Goal: Information Seeking & Learning: Learn about a topic

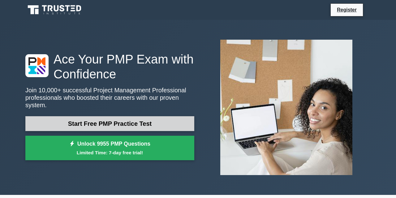
click at [163, 119] on link "Start Free PMP Practice Test" at bounding box center [109, 123] width 169 height 15
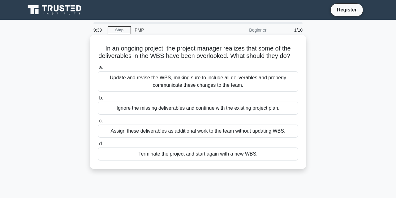
click at [270, 79] on div "Update and revise the WBS, making sure to include all deliverables and properly…" at bounding box center [198, 81] width 200 height 20
click at [98, 70] on input "a. Update and revise the WBS, making sure to include all deliverables and prope…" at bounding box center [98, 68] width 0 height 4
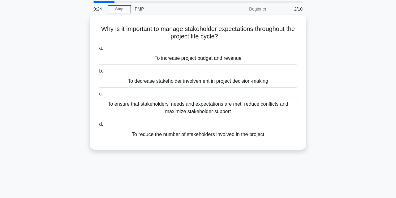
scroll to position [23, 0]
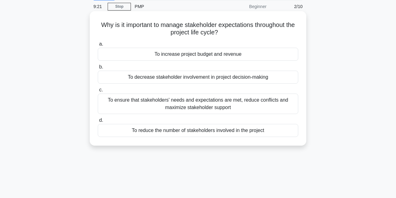
click at [280, 104] on div "To ensure that stakeholders' needs and expectations are met, reduce conflicts a…" at bounding box center [198, 103] width 200 height 20
click at [98, 92] on input "c. To ensure that stakeholders' needs and expectations are met, reduce conflict…" at bounding box center [98, 90] width 0 height 4
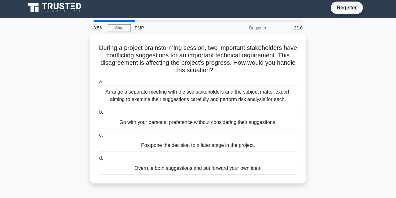
scroll to position [0, 0]
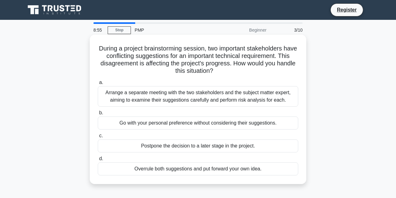
click at [282, 99] on div "Arrange a separate meeting with the two stakeholders and the subject matter exp…" at bounding box center [198, 96] width 200 height 20
click at [98, 84] on input "a. Arrange a separate meeting with the two stakeholders and the subject matter …" at bounding box center [98, 82] width 0 height 4
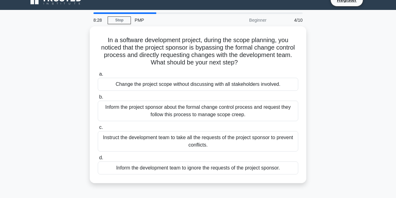
scroll to position [6, 0]
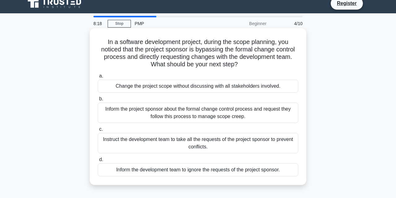
click at [259, 114] on div "Inform the project sponsor about the formal change control process and request …" at bounding box center [198, 112] width 200 height 20
click at [98, 101] on input "b. Inform the project sponsor about the formal change control process and reque…" at bounding box center [98, 99] width 0 height 4
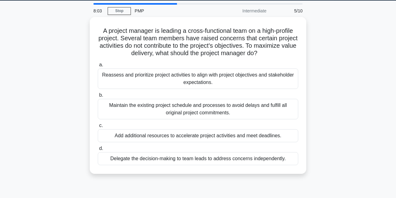
scroll to position [20, 0]
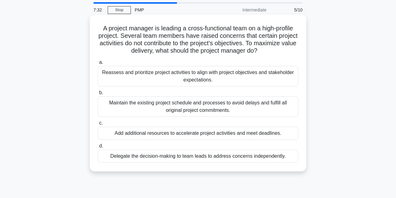
click at [232, 76] on div "Reassess and prioritize project activities to align with project objectives and…" at bounding box center [198, 76] width 200 height 20
click at [98, 64] on input "a. Reassess and prioritize project activities to align with project objectives …" at bounding box center [98, 62] width 0 height 4
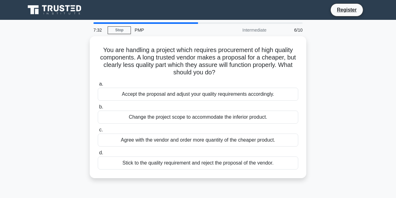
scroll to position [0, 0]
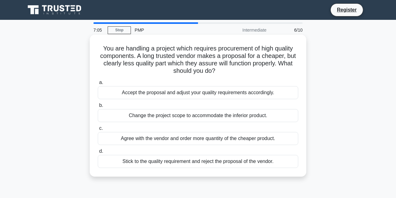
click at [270, 165] on div "Stick to the quality requirement and reject the proposal of the vendor." at bounding box center [198, 161] width 200 height 13
click at [98, 153] on input "d. Stick to the quality requirement and reject the proposal of the vendor." at bounding box center [98, 151] width 0 height 4
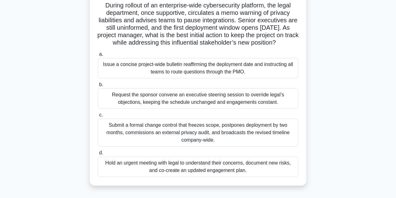
scroll to position [48, 0]
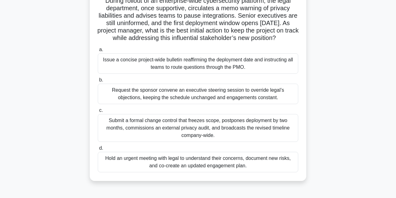
click at [286, 160] on div "Hold an urgent meeting with legal to understand their concerns, document new ri…" at bounding box center [198, 161] width 200 height 20
click at [98, 150] on input "d. Hold an urgent meeting with legal to understand their concerns, document new…" at bounding box center [98, 148] width 0 height 4
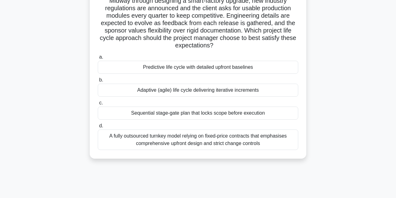
scroll to position [49, 0]
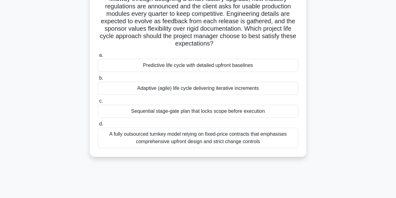
click at [276, 91] on div "Adaptive (agile) life cycle delivering iterative increments" at bounding box center [198, 88] width 200 height 13
click at [98, 80] on input "b. Adaptive (agile) life cycle delivering iterative increments" at bounding box center [98, 78] width 0 height 4
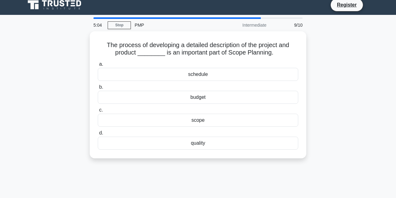
scroll to position [6, 0]
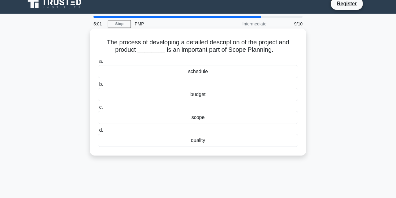
click at [271, 142] on div "quality" at bounding box center [198, 140] width 200 height 13
click at [98, 132] on input "d. quality" at bounding box center [98, 130] width 0 height 4
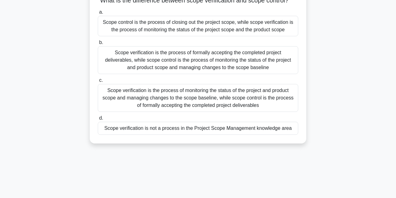
scroll to position [50, 0]
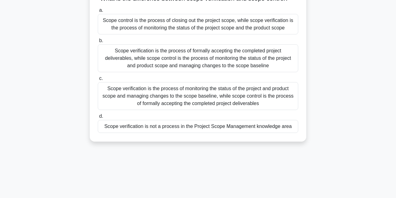
click at [283, 127] on div "Scope verification is not a process in the Project Scope Management knowledge a…" at bounding box center [198, 126] width 200 height 13
click at [98, 118] on input "d. Scope verification is not a process in the Project Scope Management knowledg…" at bounding box center [98, 116] width 0 height 4
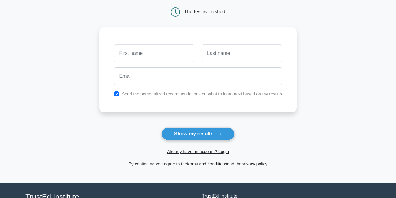
scroll to position [60, 0]
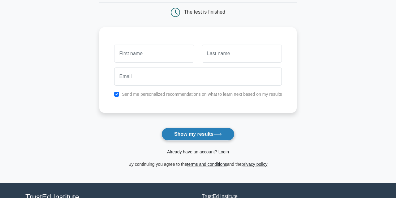
click at [197, 135] on button "Show my results" at bounding box center [197, 133] width 73 height 13
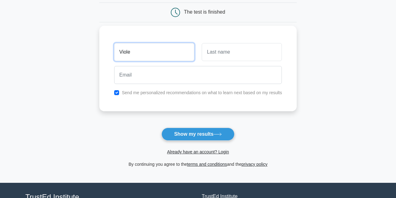
click at [165, 59] on input "Viole" at bounding box center [154, 52] width 80 height 18
type input "Viole"
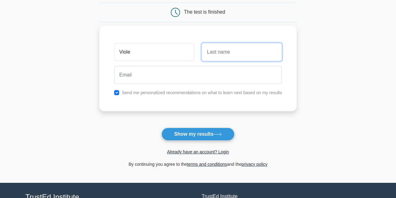
click at [232, 51] on input "text" at bounding box center [242, 52] width 80 height 18
type input "Pinsler"
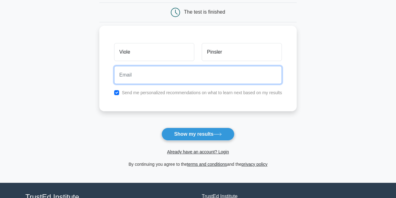
click at [207, 79] on input "email" at bounding box center [198, 75] width 168 height 18
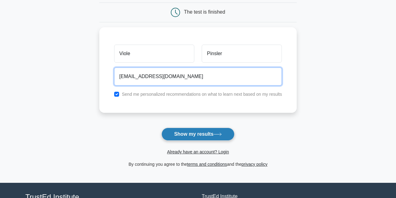
type input "[EMAIL_ADDRESS][DOMAIN_NAME]"
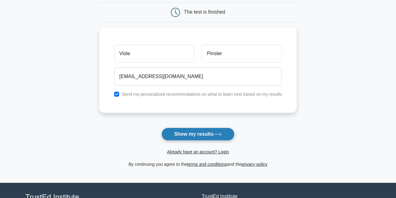
click at [210, 133] on button "Show my results" at bounding box center [197, 133] width 73 height 13
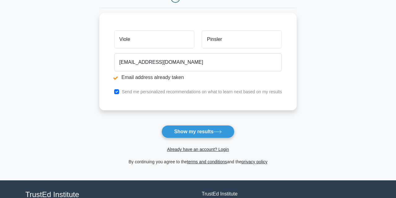
scroll to position [96, 0]
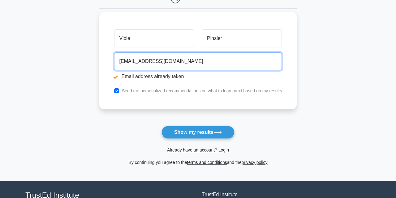
click at [206, 65] on input "[EMAIL_ADDRESS][DOMAIN_NAME]" at bounding box center [198, 61] width 168 height 18
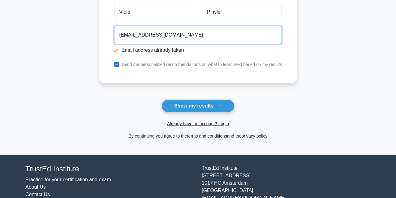
scroll to position [123, 0]
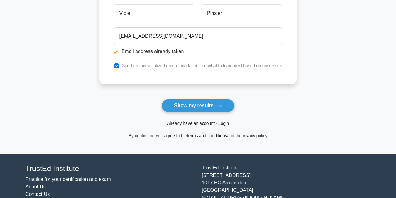
click at [204, 124] on link "Already have an account? Login" at bounding box center [198, 123] width 62 height 5
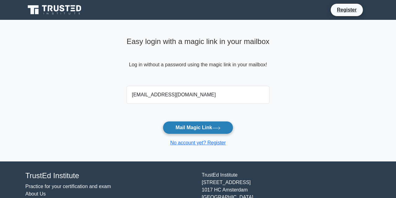
type input "[EMAIL_ADDRESS][DOMAIN_NAME]"
click at [213, 131] on button "Mail Magic Link" at bounding box center [198, 127] width 70 height 13
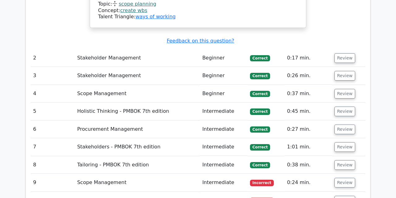
scroll to position [808, 0]
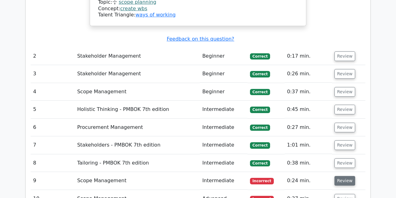
click at [342, 176] on button "Review" at bounding box center [344, 181] width 21 height 10
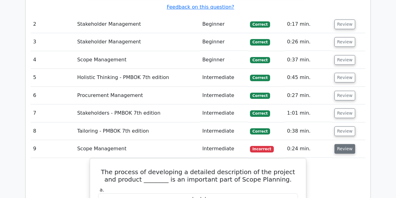
scroll to position [840, 0]
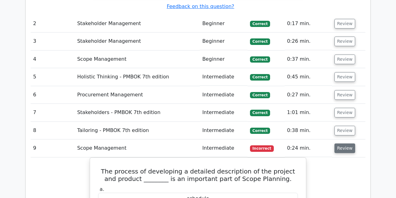
click at [345, 143] on button "Review" at bounding box center [344, 148] width 21 height 10
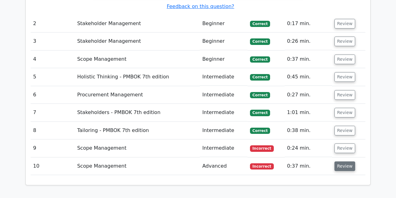
click at [343, 161] on button "Review" at bounding box center [344, 166] width 21 height 10
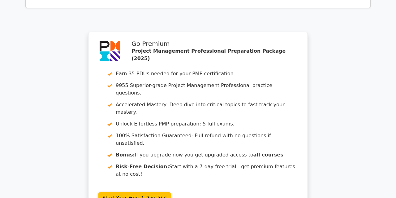
scroll to position [1321, 0]
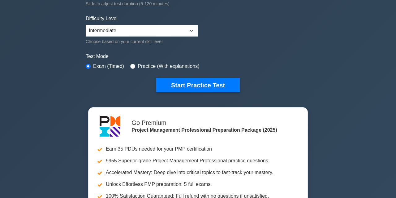
scroll to position [142, 0]
